Goal: Ask a question

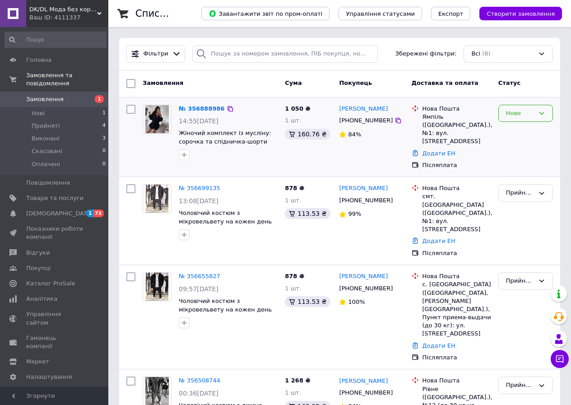
click at [528, 115] on div "Нове" at bounding box center [520, 113] width 28 height 9
click at [529, 129] on li "Прийнято" at bounding box center [526, 132] width 54 height 17
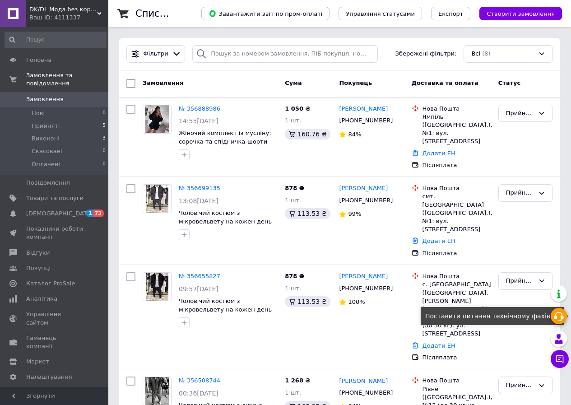
click at [560, 315] on icon at bounding box center [558, 316] width 11 height 11
click at [472, 74] on div "Замовлення Cума Покупець Доставка та оплата Статус" at bounding box center [339, 83] width 441 height 27
click at [467, 76] on div "Доставка та оплата" at bounding box center [451, 83] width 87 height 16
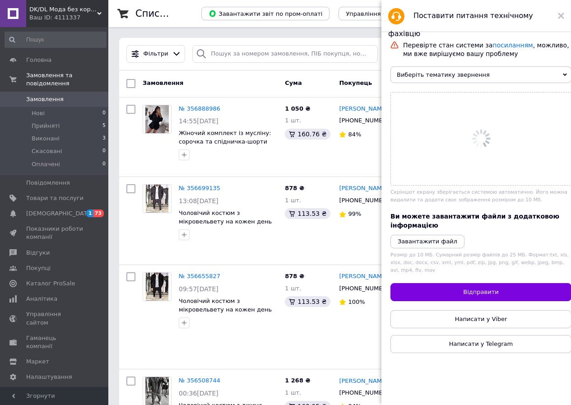
click at [449, 74] on span "Виберіть тематику звернення" at bounding box center [480, 74] width 181 height 17
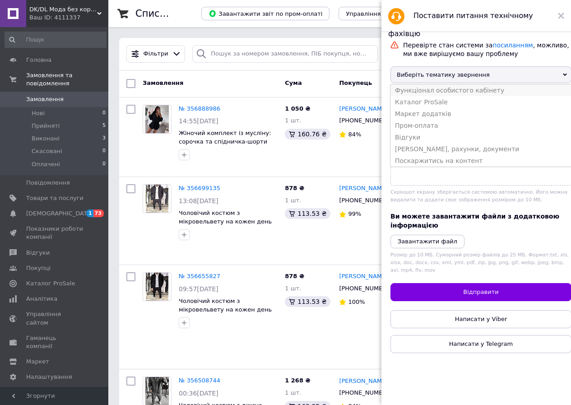
click at [448, 96] on li "Функціонал особистого кабінету" at bounding box center [480, 90] width 181 height 12
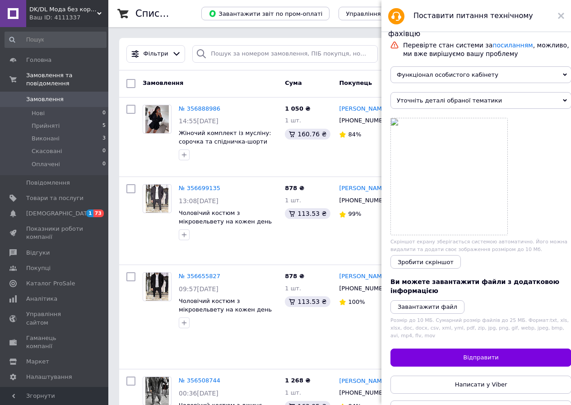
click at [468, 97] on span "Уточніть деталі обраної тематики" at bounding box center [480, 100] width 181 height 17
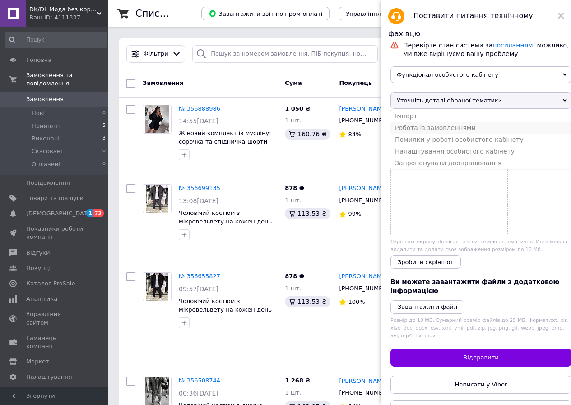
click at [437, 134] on li "Робота із замовленнями" at bounding box center [480, 128] width 181 height 12
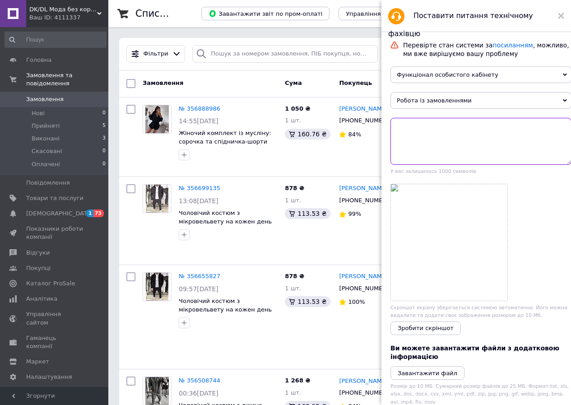
click at [435, 153] on textarea at bounding box center [480, 141] width 181 height 47
type textarea "v"
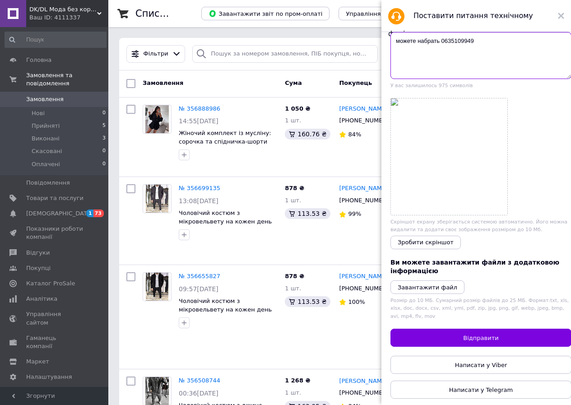
scroll to position [96, 0]
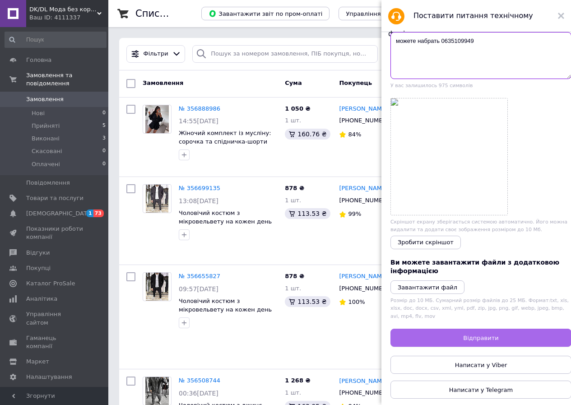
type textarea "можете набрать 0635109949"
click at [492, 342] on button "Відправити" at bounding box center [480, 338] width 181 height 18
